Goal: Navigation & Orientation: Find specific page/section

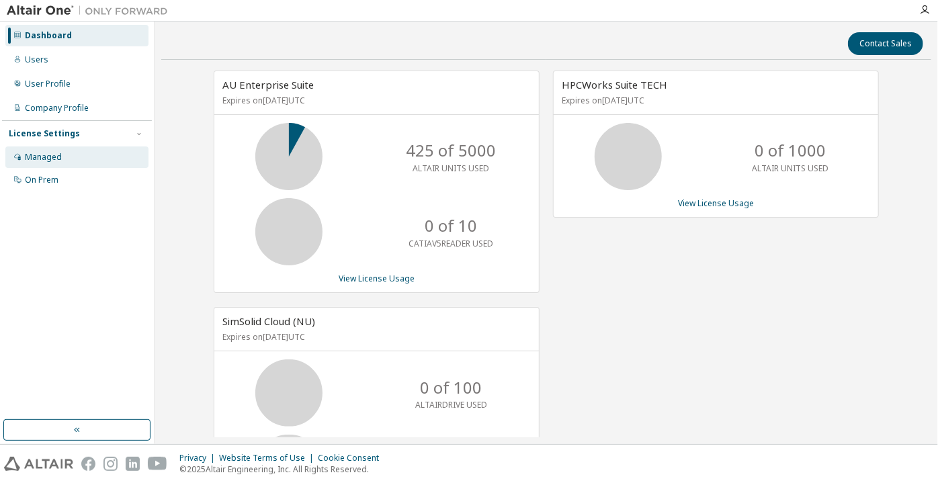
click at [39, 156] on div "Managed" at bounding box center [43, 157] width 37 height 11
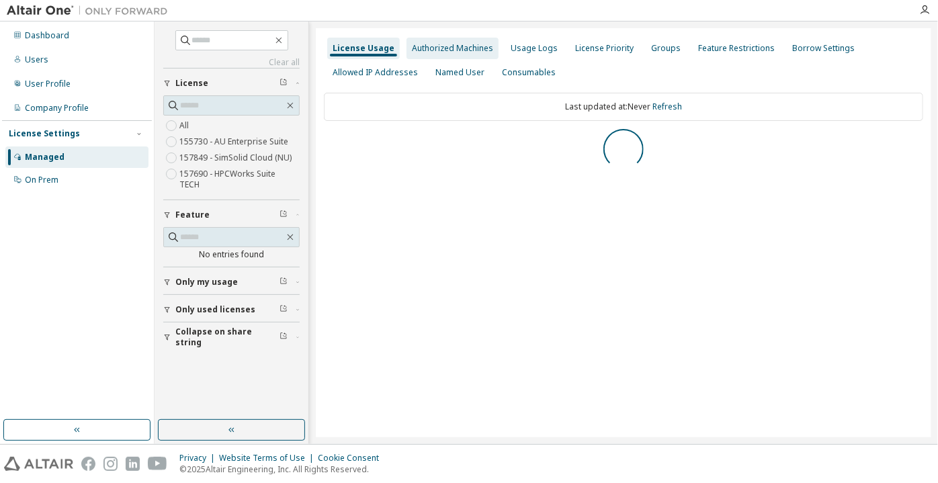
click at [432, 53] on div "Authorized Machines" at bounding box center [452, 48] width 81 height 11
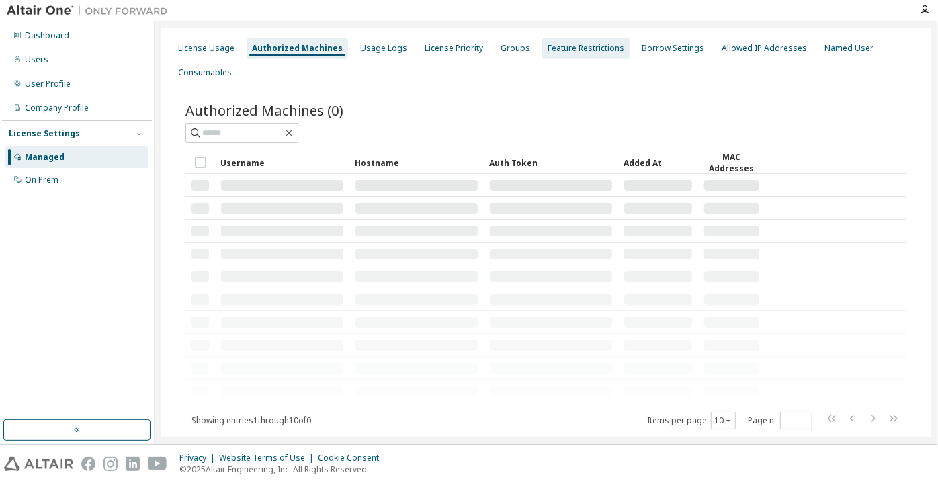
click at [564, 54] on div "Feature Restrictions" at bounding box center [585, 49] width 87 height 22
